Goal: Find contact information: Find contact information

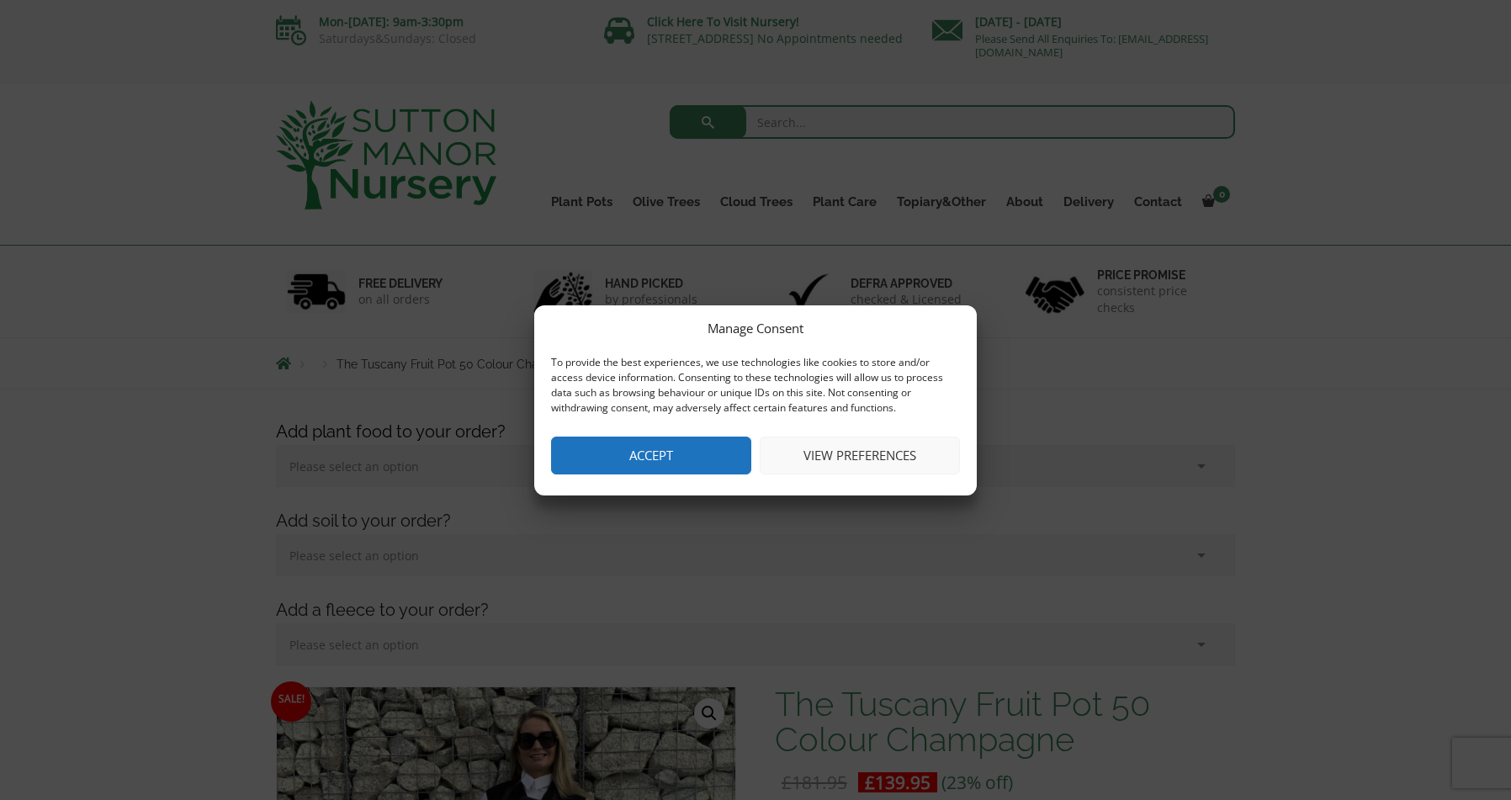
click at [717, 448] on button "Accept" at bounding box center [651, 456] width 200 height 38
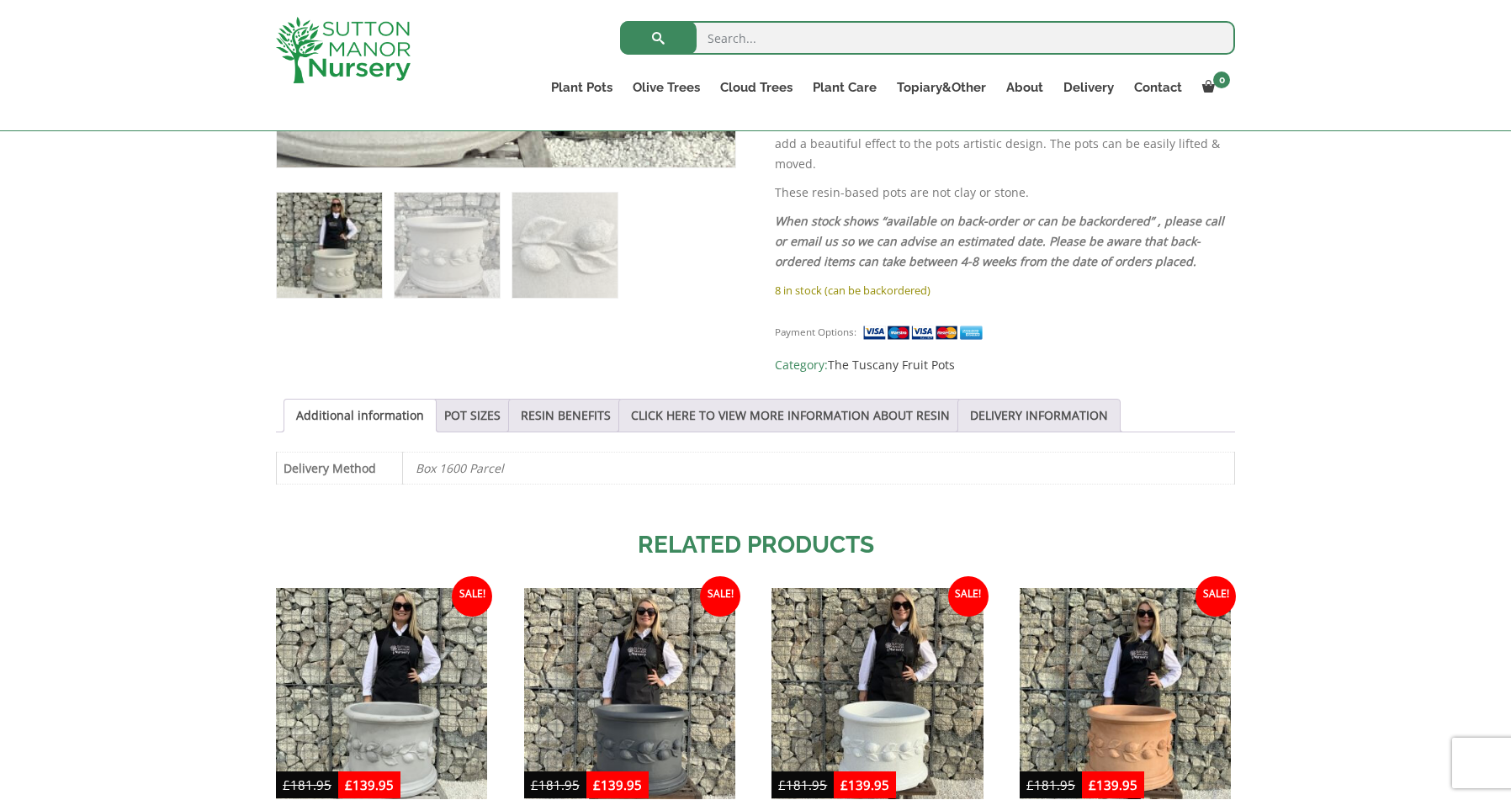
scroll to position [1093, 0]
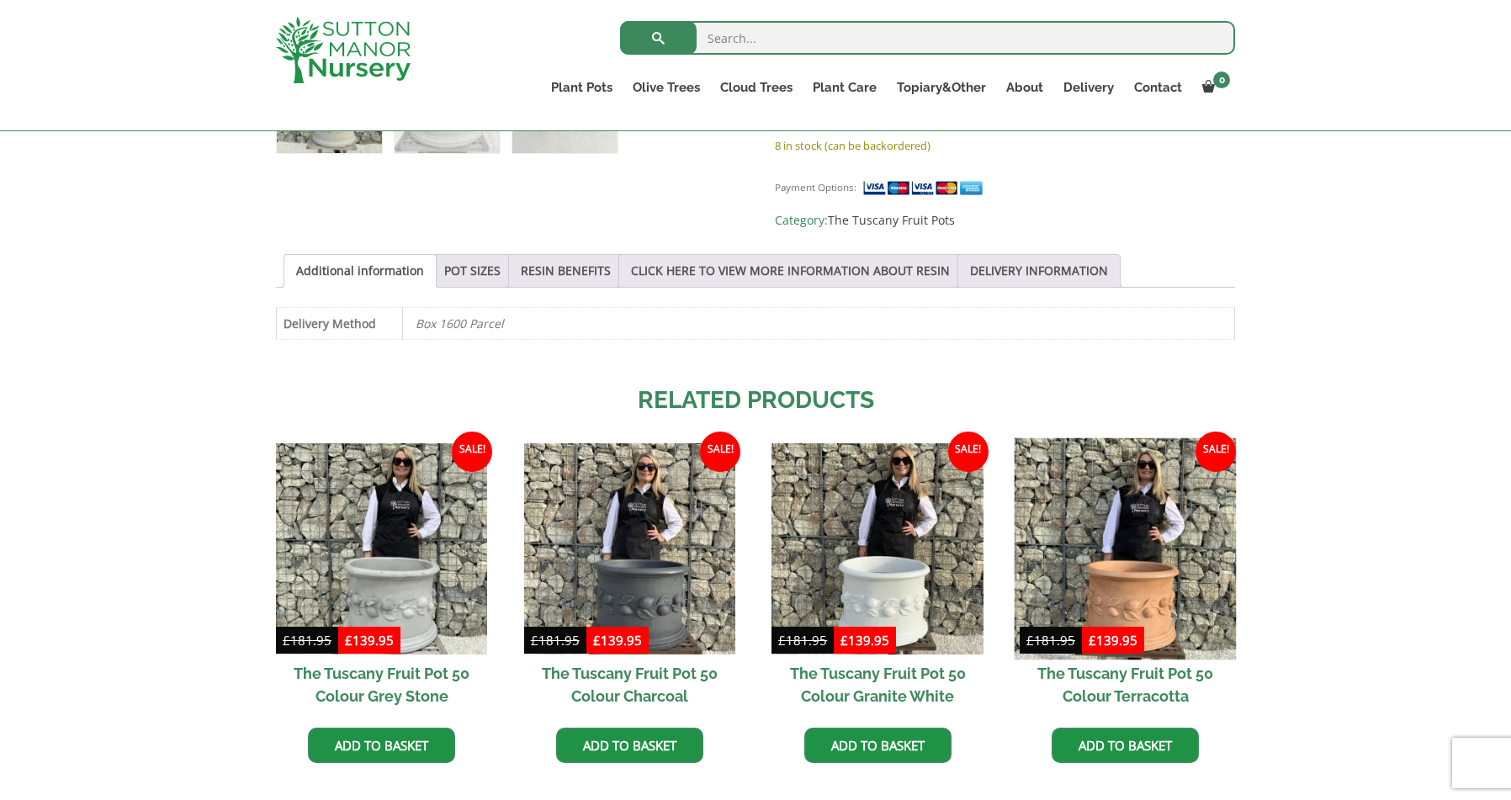
click at [1153, 536] on img at bounding box center [1126, 548] width 222 height 222
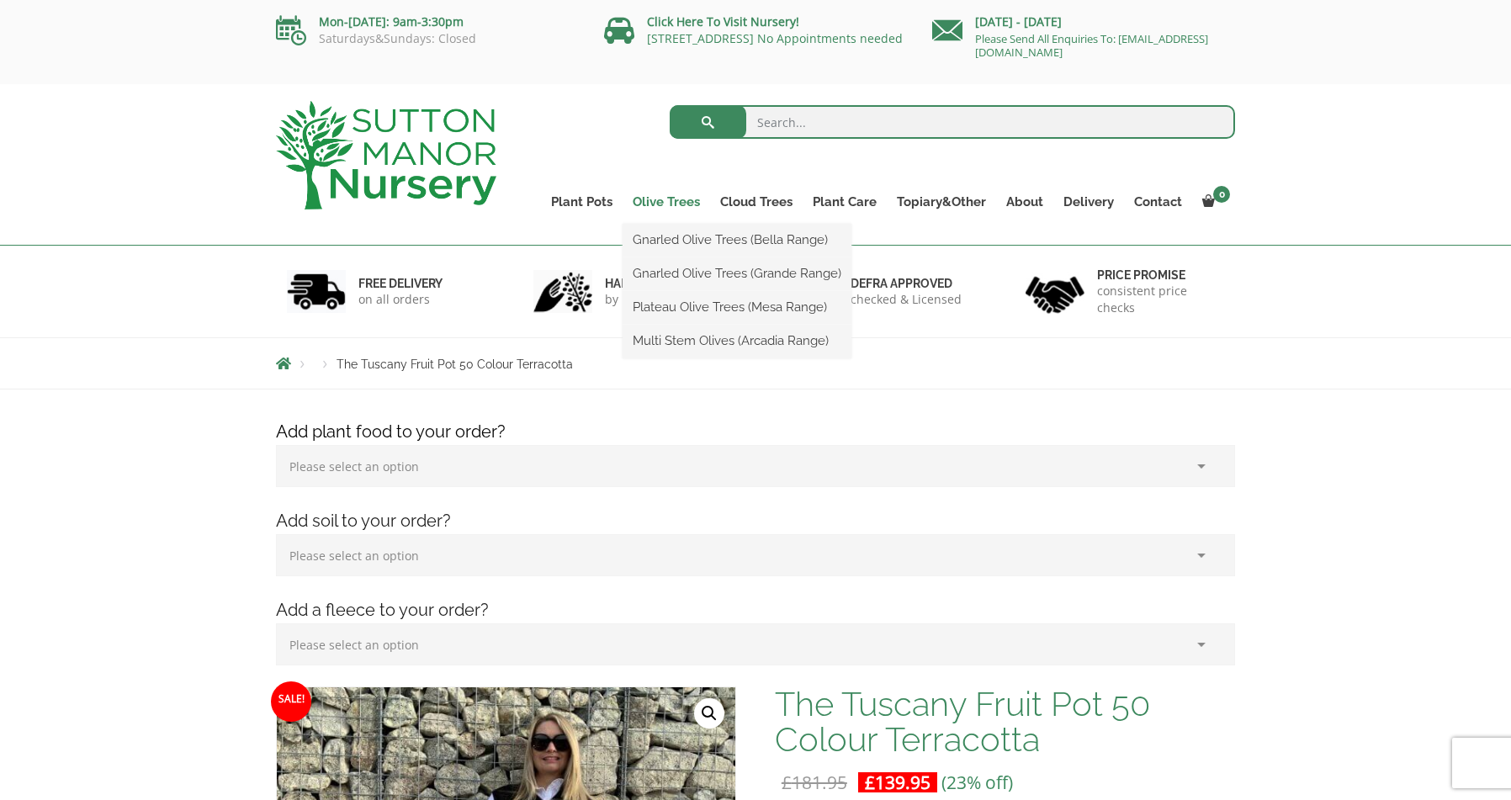
click at [662, 193] on link "Olive Trees" at bounding box center [666, 202] width 87 height 24
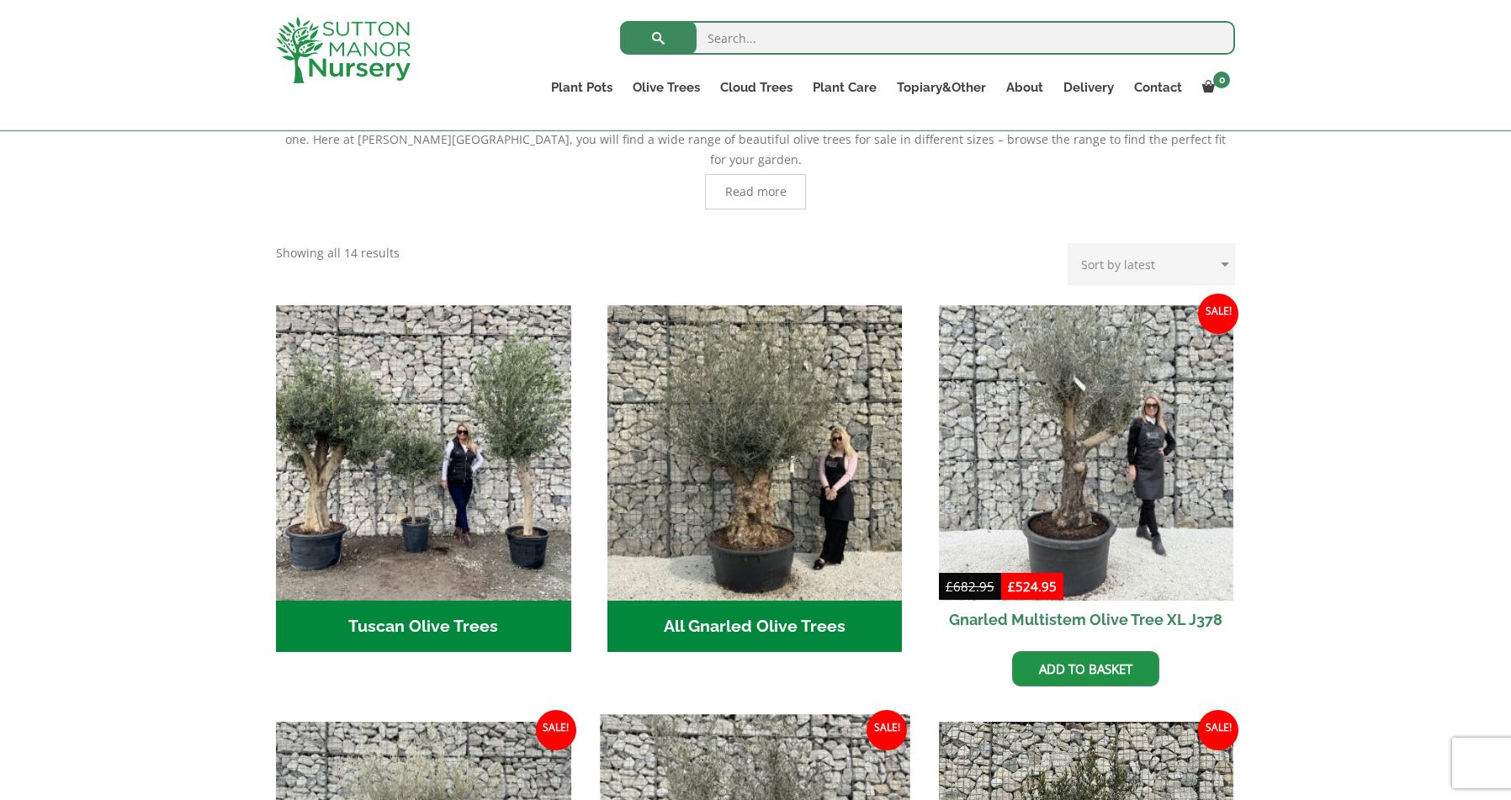
scroll to position [306, 0]
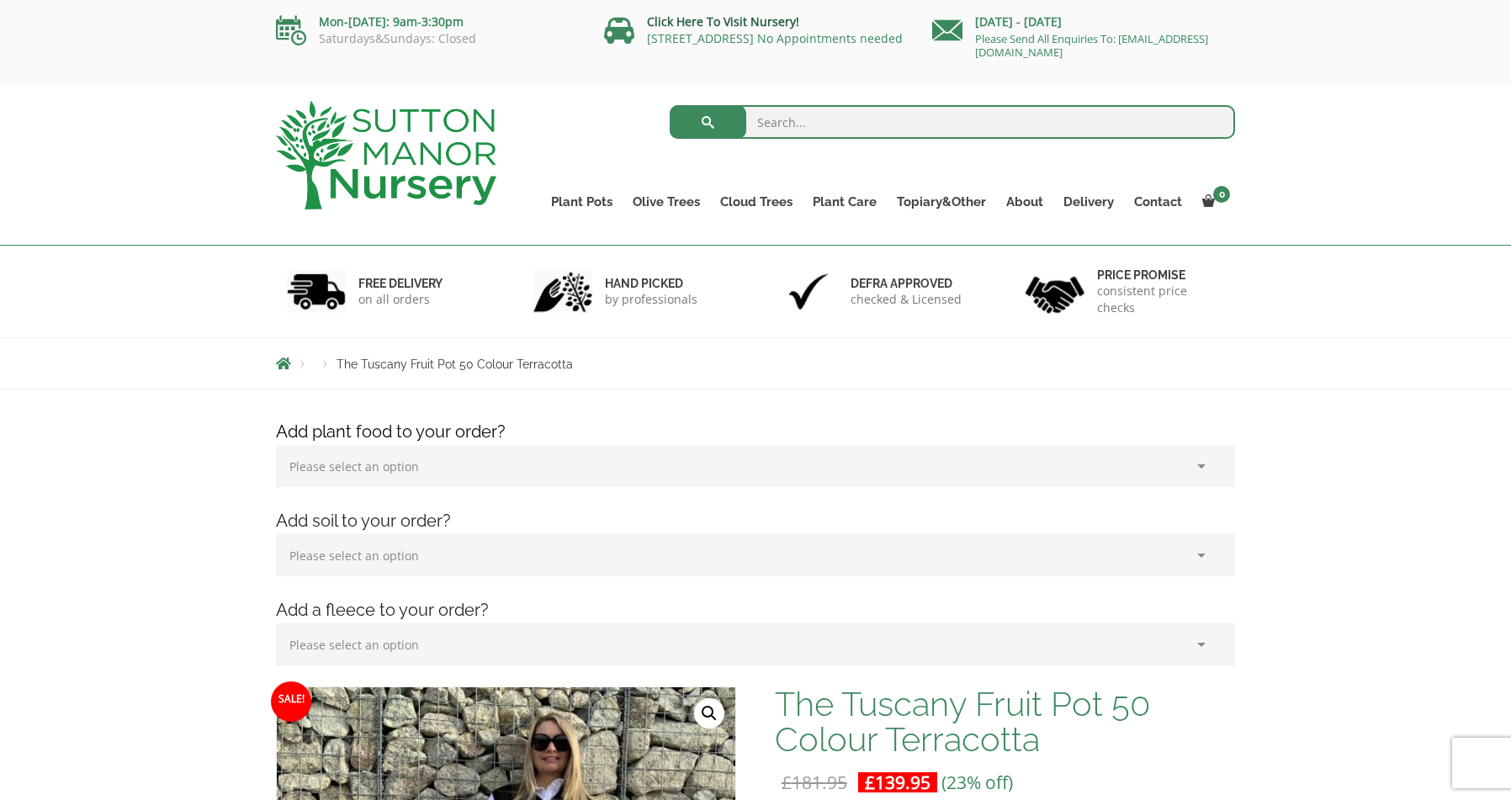
click at [762, 19] on link "Click Here To Visit Nursery!" at bounding box center [723, 21] width 152 height 16
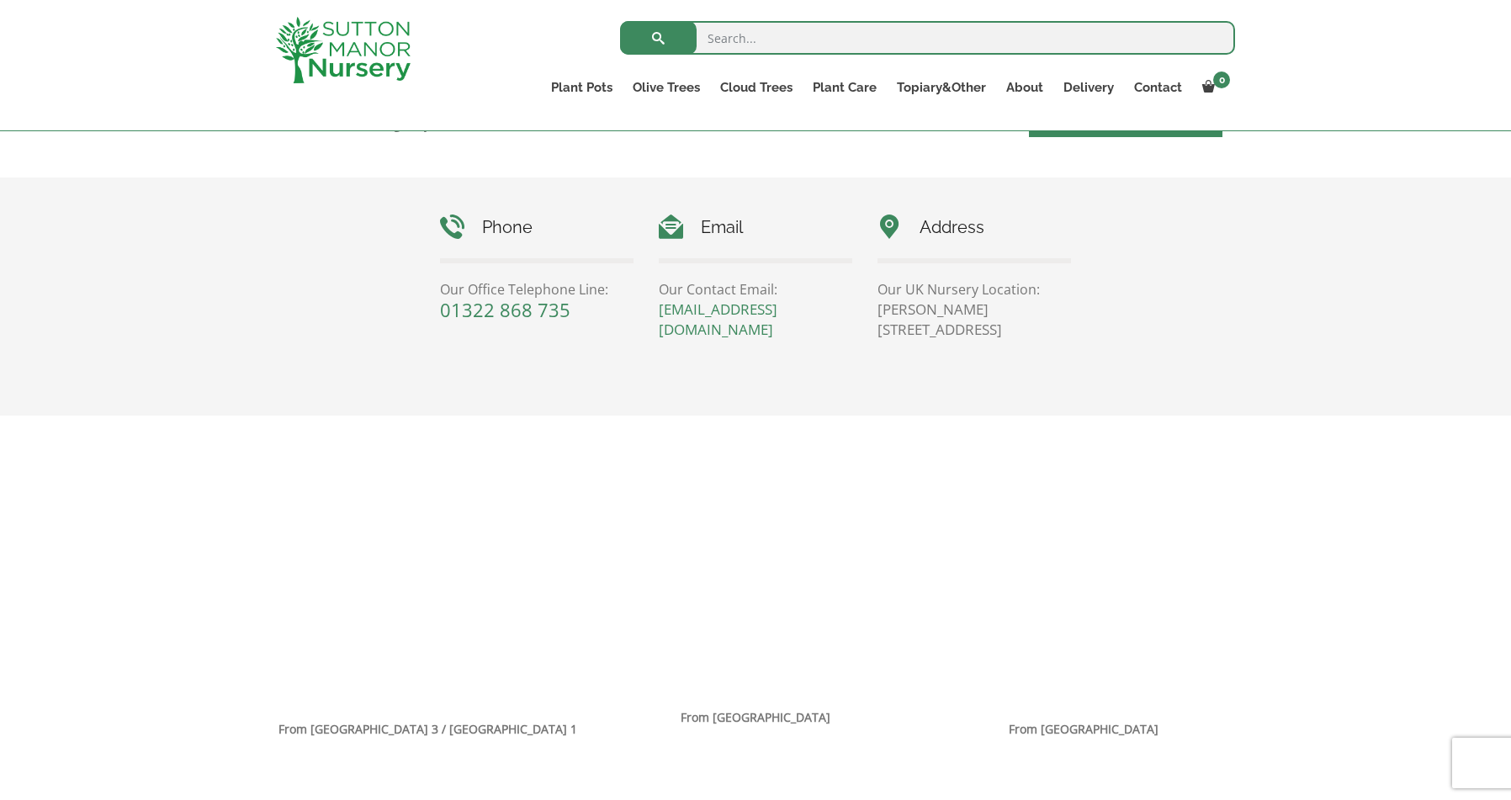
scroll to position [589, 0]
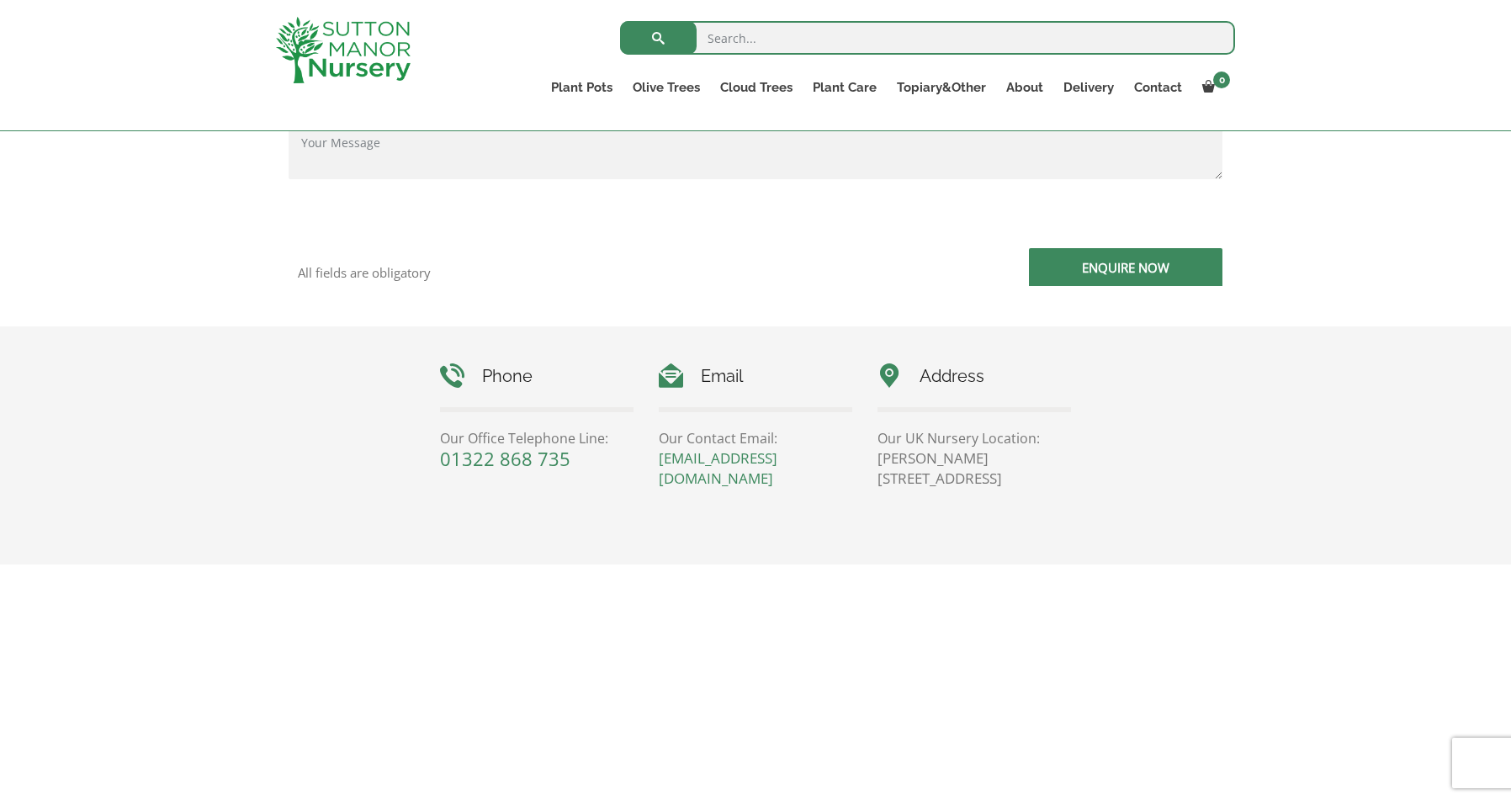
drag, startPoint x: 881, startPoint y: 477, endPoint x: 1025, endPoint y: 475, distance: 143.9
click at [1025, 475] on p "[PERSON_NAME][STREET_ADDRESS]" at bounding box center [973, 468] width 193 height 40
copy p "[STREET_ADDRESS]"
